Goal: Use online tool/utility: Utilize a website feature to perform a specific function

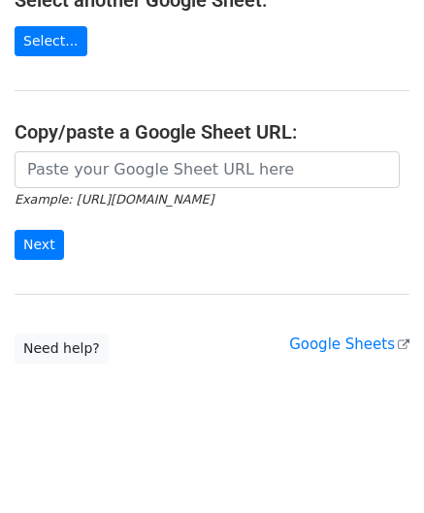
scroll to position [254, 0]
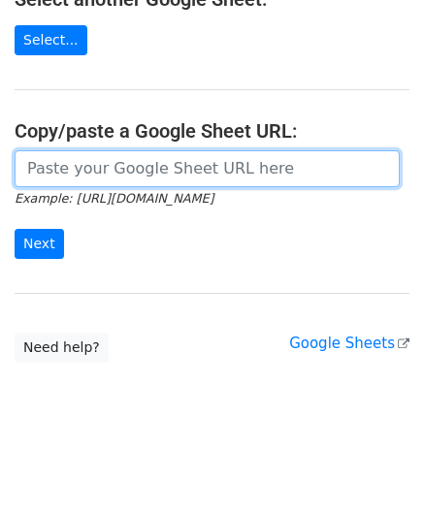
click at [88, 150] on input "url" at bounding box center [207, 168] width 385 height 37
paste input "[URL][DOMAIN_NAME]"
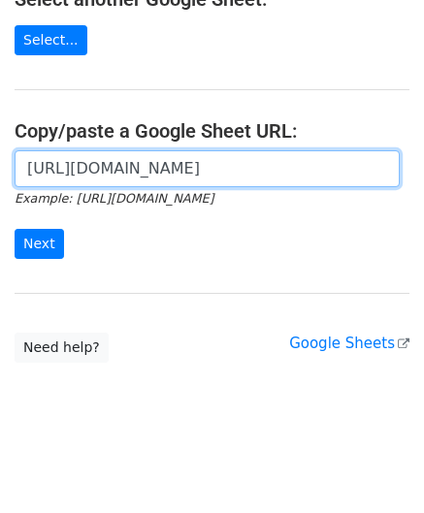
scroll to position [0, 411]
type input "[URL][DOMAIN_NAME]"
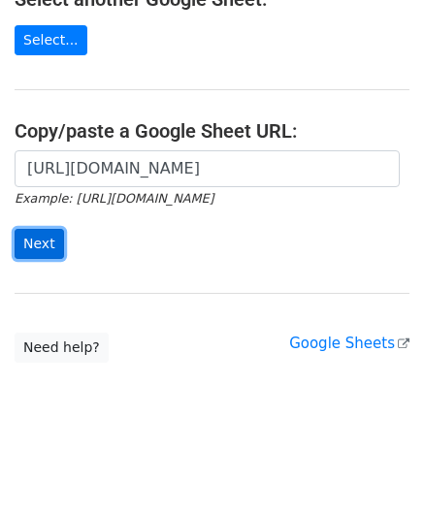
click at [49, 244] on input "Next" at bounding box center [39, 244] width 49 height 30
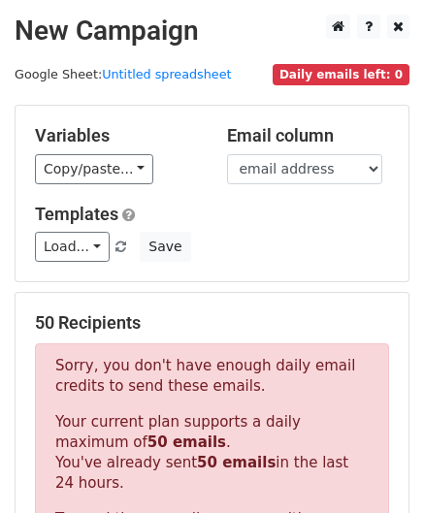
scroll to position [593, 0]
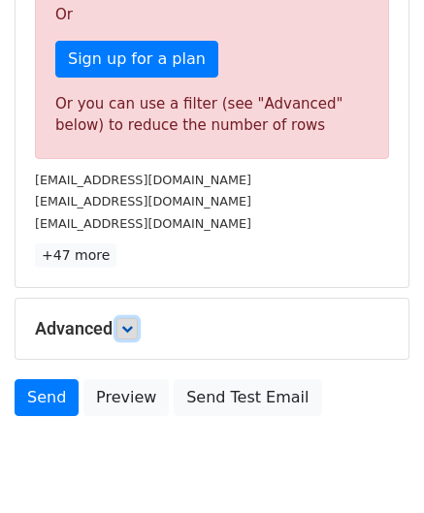
click at [127, 323] on icon at bounding box center [127, 329] width 12 height 12
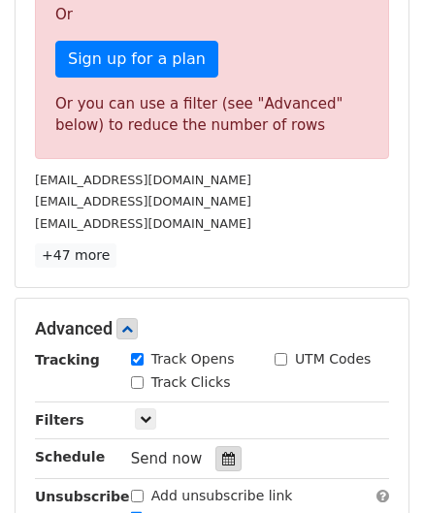
click at [227, 455] on div at bounding box center [228, 458] width 26 height 25
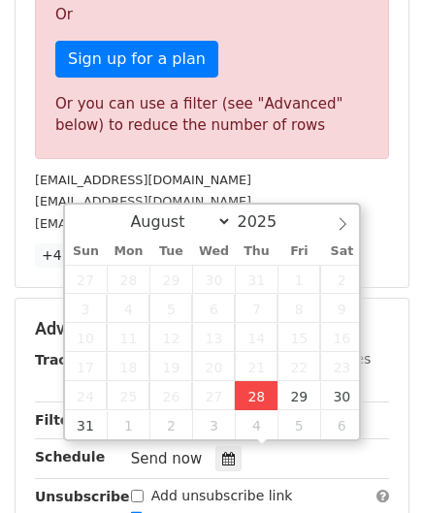
type input "[DATE] 12:00"
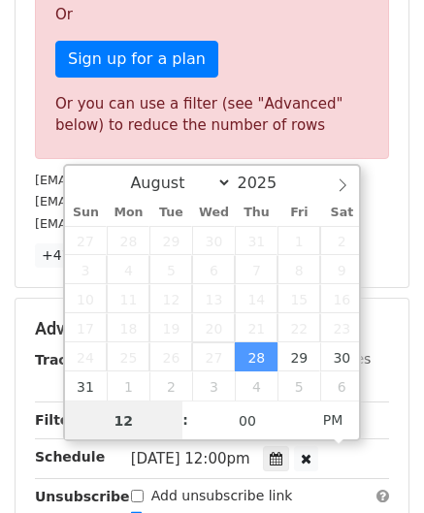
scroll to position [0, 0]
paste input "8"
type input "8"
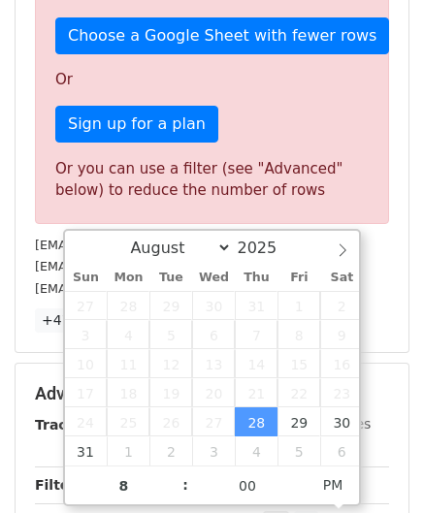
type input "[DATE] 20:00"
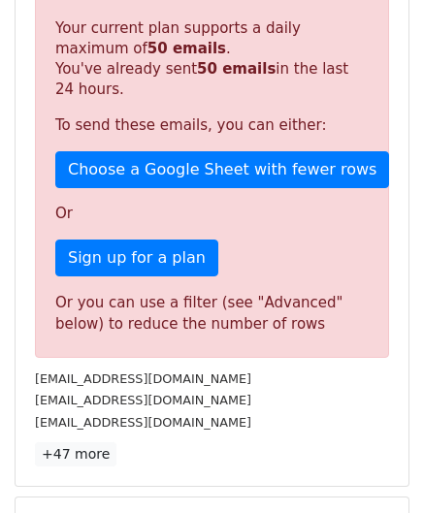
scroll to position [890, 0]
